Goal: Task Accomplishment & Management: Use online tool/utility

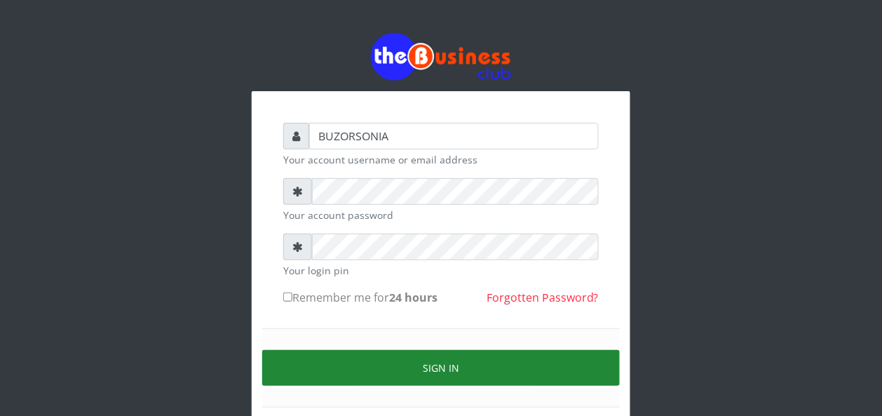
click at [411, 365] on button "Sign in" at bounding box center [440, 368] width 357 height 36
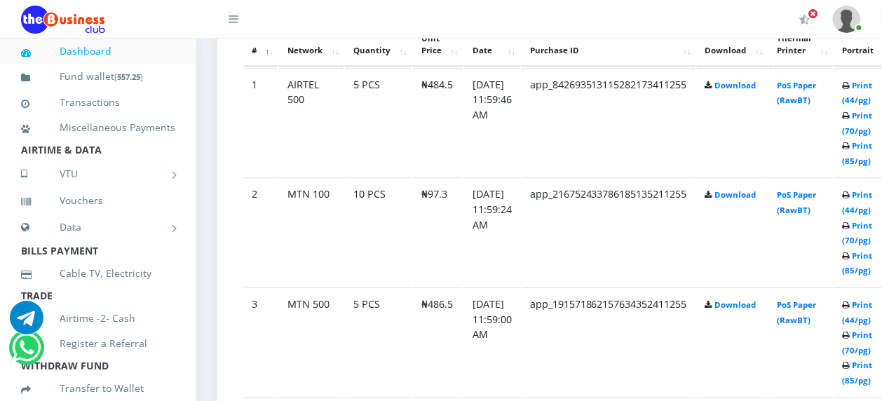
scroll to position [852, 0]
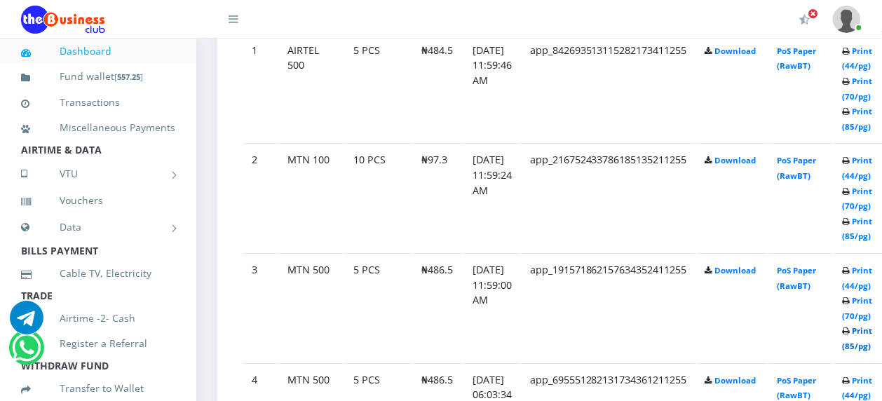
click at [872, 331] on link "Print (85/pg)" at bounding box center [857, 338] width 30 height 26
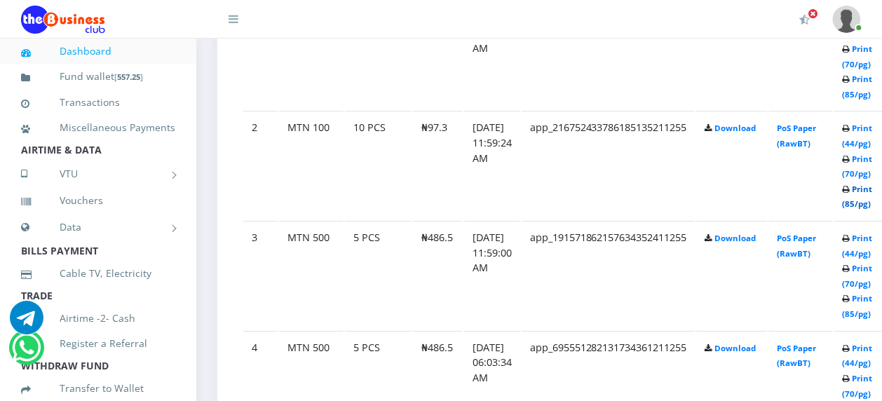
scroll to position [884, 0]
click at [872, 190] on link "Print (85/pg)" at bounding box center [857, 197] width 30 height 26
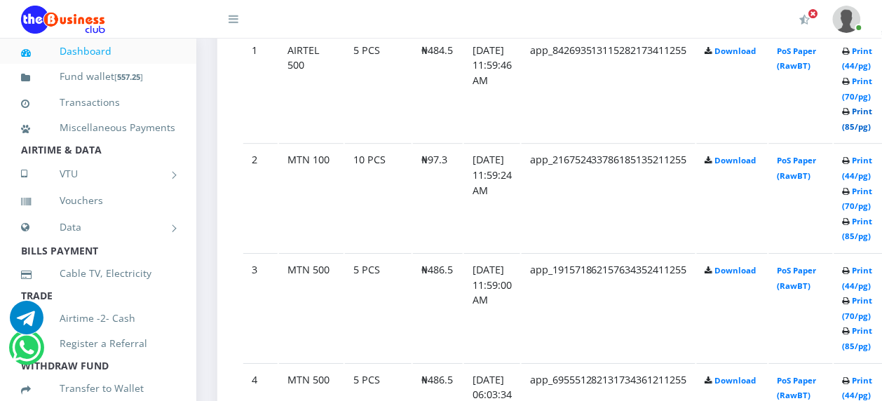
click at [872, 114] on link "Print (85/pg)" at bounding box center [857, 119] width 30 height 26
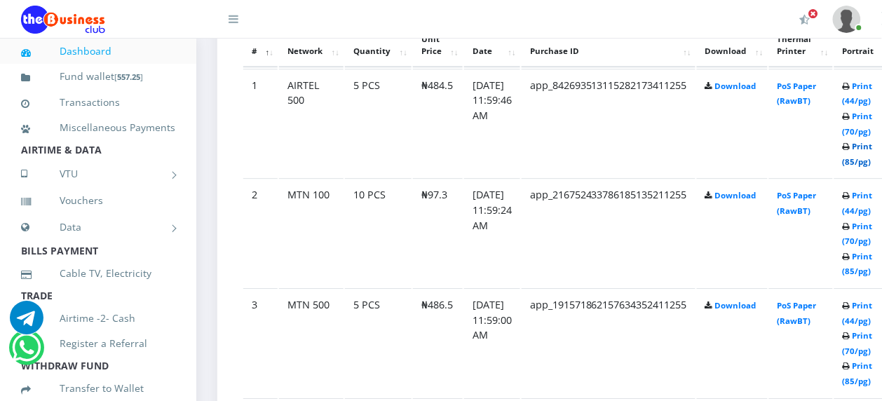
scroll to position [782, 0]
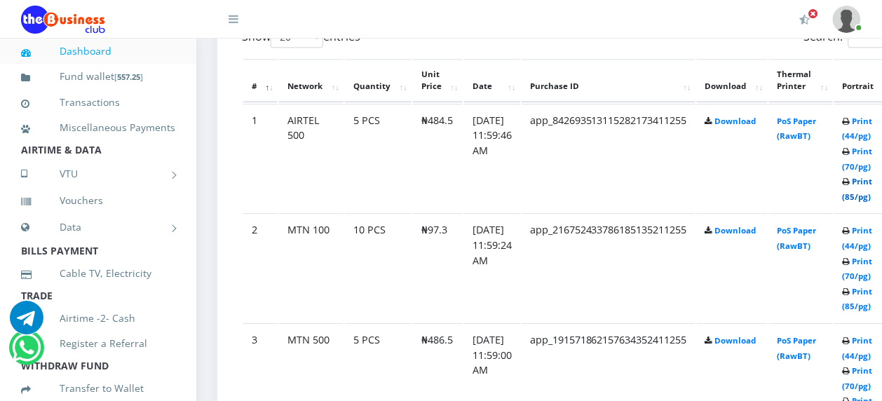
click at [872, 182] on link "Print (85/pg)" at bounding box center [857, 189] width 30 height 26
